Goal: Navigation & Orientation: Find specific page/section

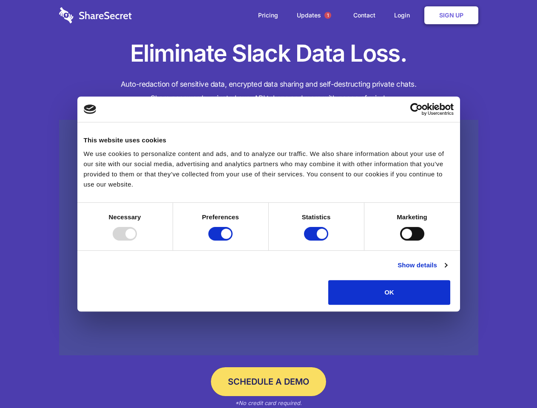
click at [137, 241] on div at bounding box center [125, 234] width 24 height 14
click at [233, 241] on input "Preferences" at bounding box center [220, 234] width 24 height 14
checkbox input "false"
click at [317, 241] on input "Statistics" at bounding box center [316, 234] width 24 height 14
checkbox input "false"
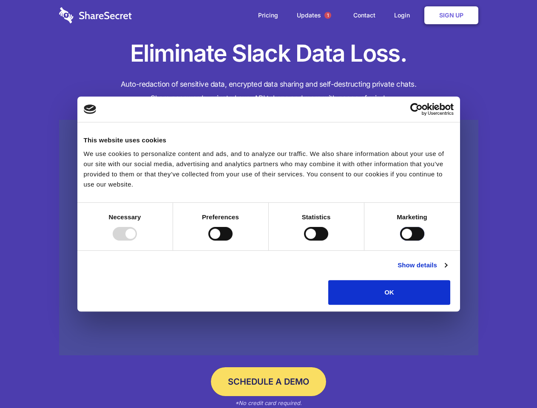
click at [400, 241] on input "Marketing" at bounding box center [412, 234] width 24 height 14
checkbox input "true"
click at [447, 270] on link "Show details" at bounding box center [422, 265] width 49 height 10
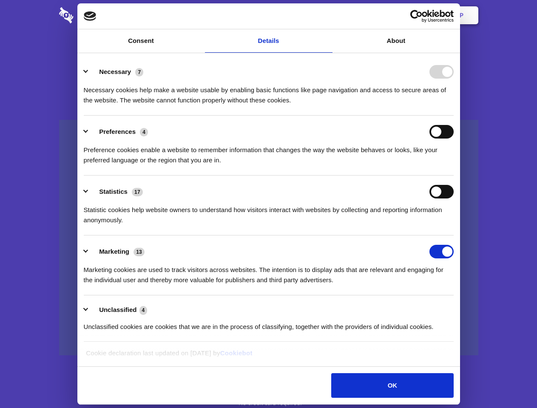
click at [454, 116] on li "Necessary 7 Necessary cookies help make a website usable by enabling basic func…" at bounding box center [269, 86] width 370 height 60
click at [327, 15] on span "1" at bounding box center [327, 15] width 7 height 7
